Goal: Information Seeking & Learning: Learn about a topic

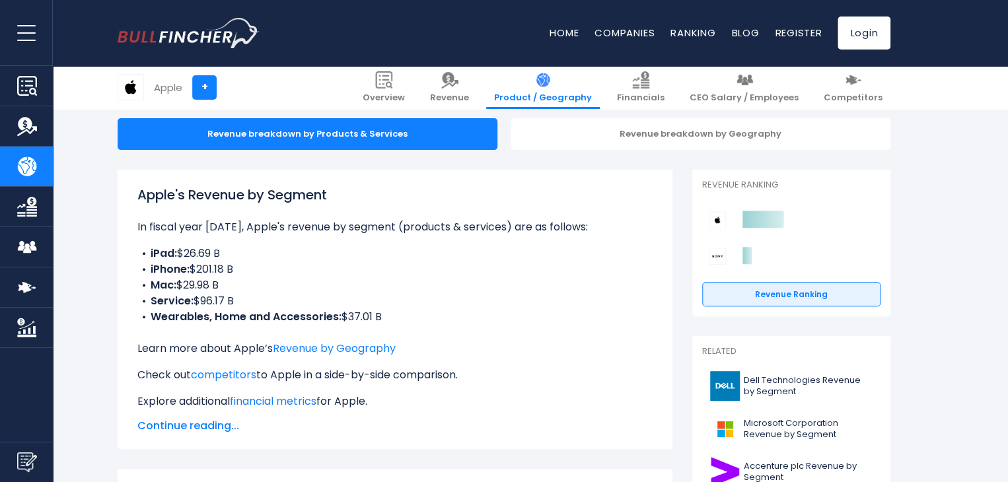
scroll to position [127, 0]
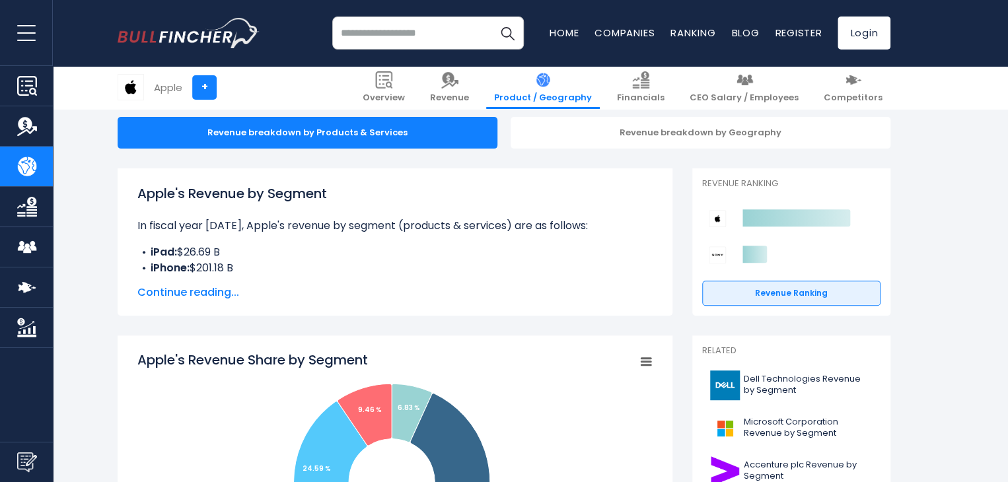
click at [158, 299] on span "Continue reading..." at bounding box center [394, 293] width 515 height 16
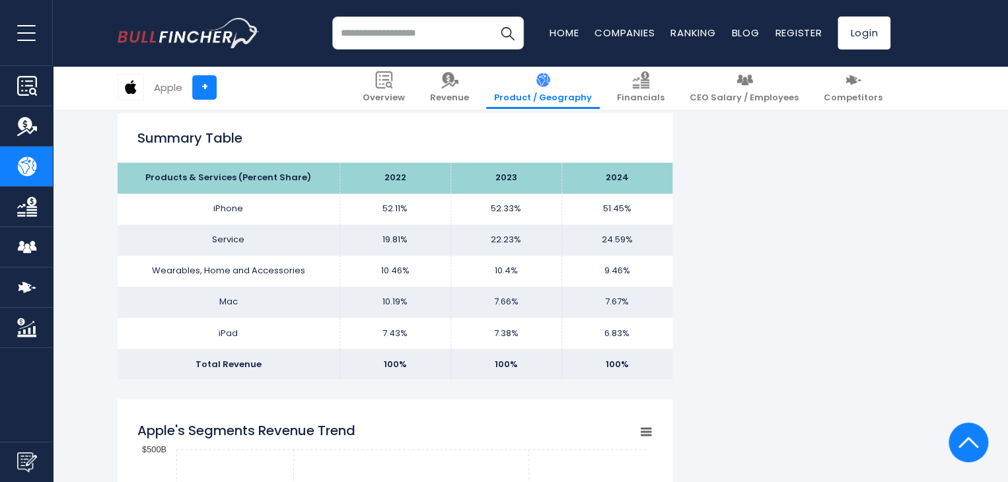
scroll to position [943, 0]
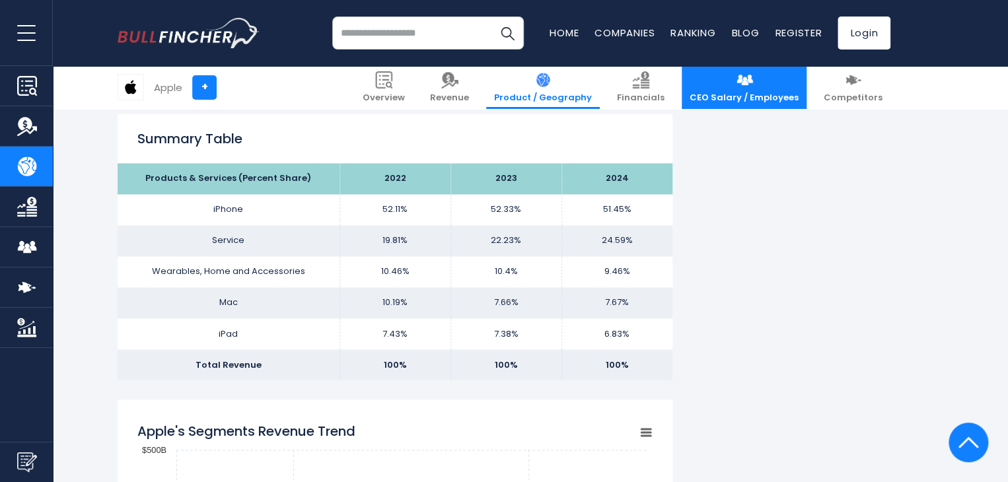
click at [739, 81] on link "CEO Salary / Employees" at bounding box center [744, 87] width 125 height 43
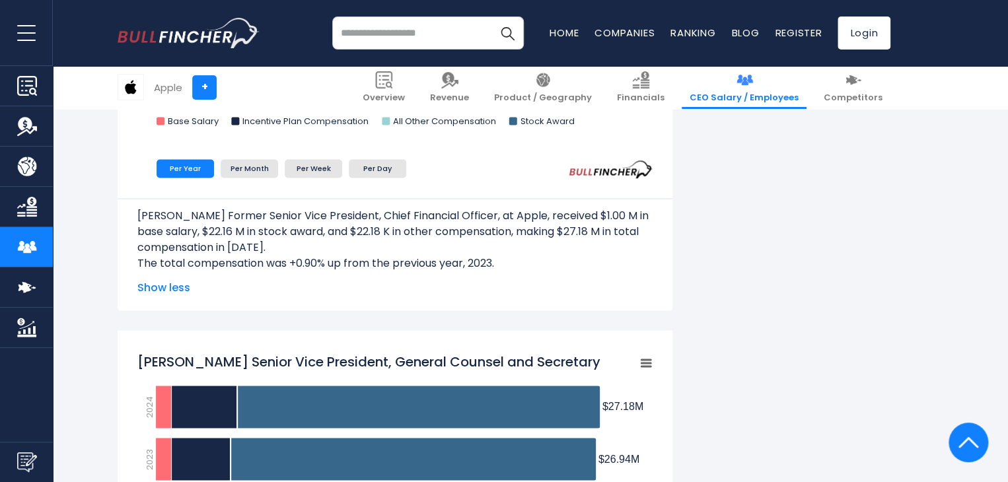
scroll to position [988, 0]
